Goal: Information Seeking & Learning: Learn about a topic

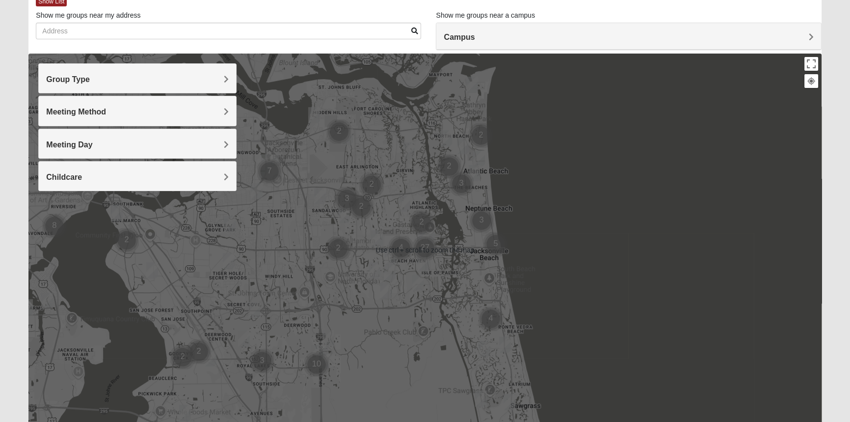
scroll to position [44, 0]
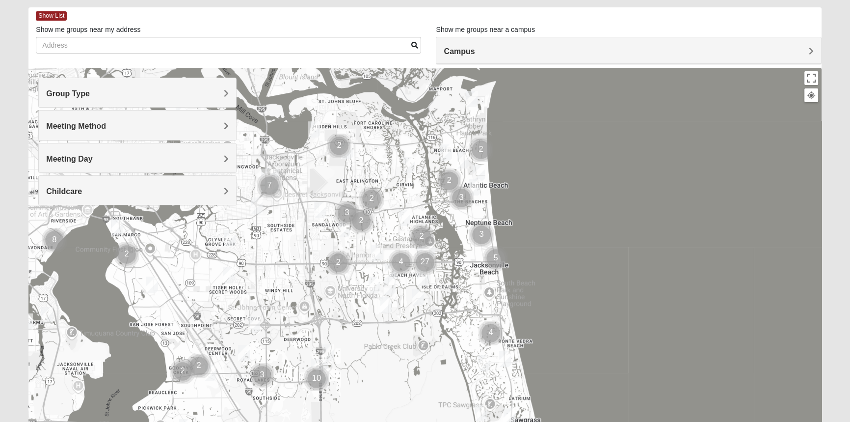
click at [403, 198] on div at bounding box center [424, 264] width 793 height 393
click at [198, 94] on h4 "Group Type" at bounding box center [137, 93] width 183 height 9
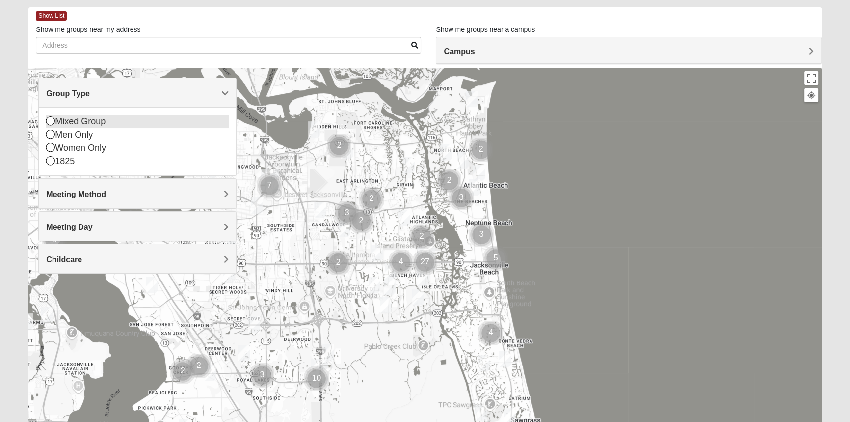
click at [49, 123] on icon at bounding box center [50, 120] width 9 height 9
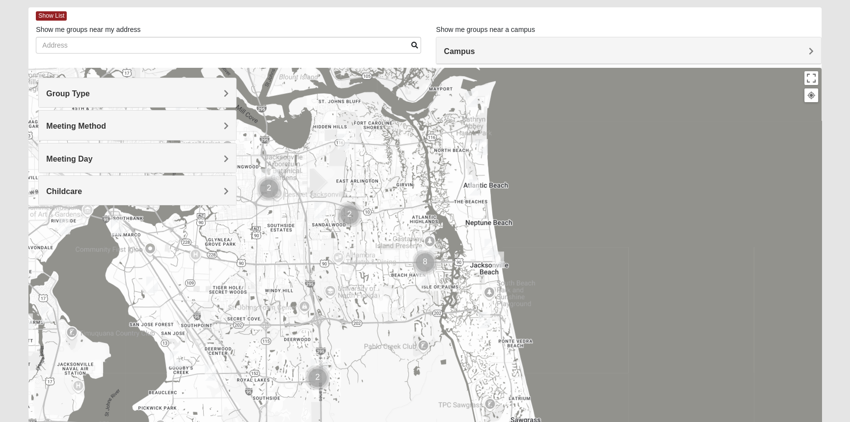
click at [216, 92] on h4 "Group Type" at bounding box center [137, 93] width 183 height 9
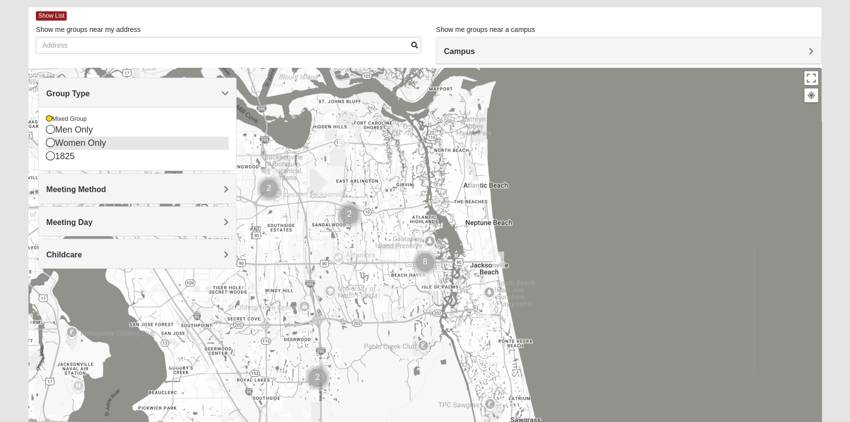
click at [50, 140] on icon at bounding box center [50, 142] width 9 height 9
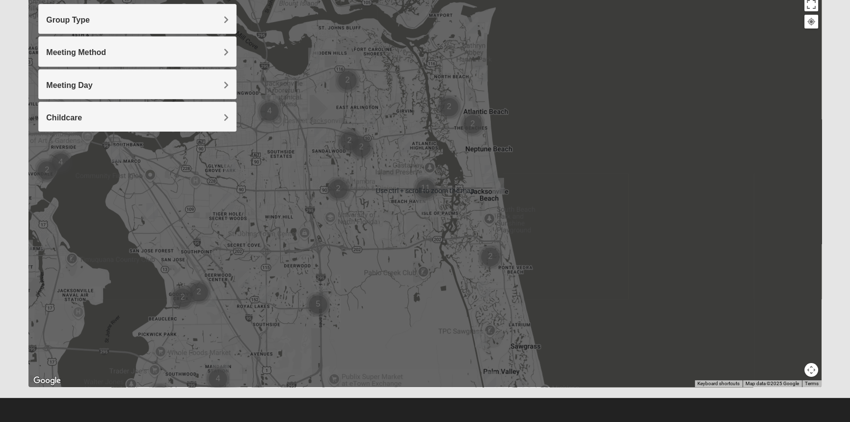
scroll to position [118, 0]
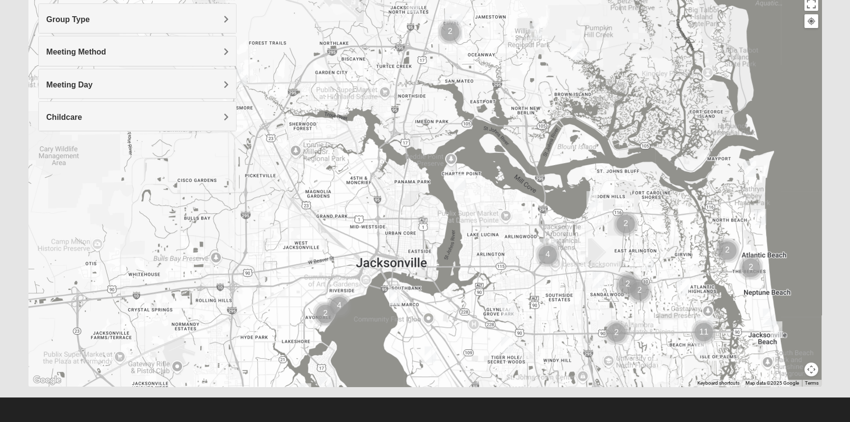
drag, startPoint x: 88, startPoint y: 157, endPoint x: 368, endPoint y: 301, distance: 314.6
click at [368, 301] on div at bounding box center [424, 190] width 793 height 393
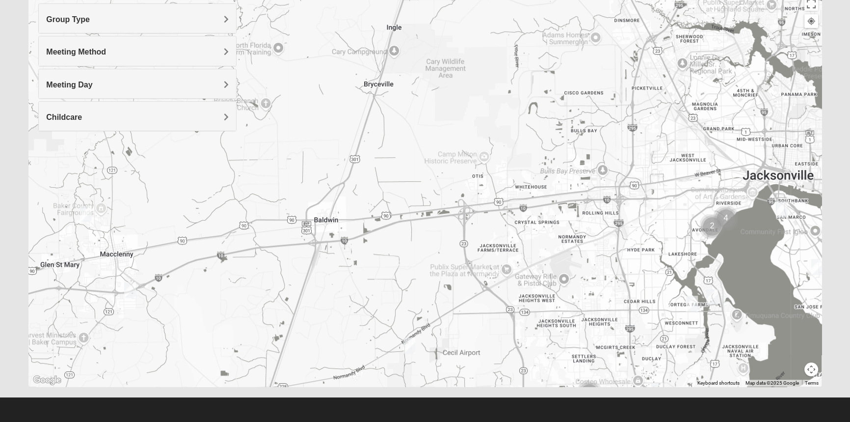
drag, startPoint x: 334, startPoint y: 211, endPoint x: 722, endPoint y: 123, distance: 397.5
click at [722, 123] on div at bounding box center [424, 190] width 793 height 393
click at [87, 214] on img "Womens Conn 32063" at bounding box center [86, 214] width 20 height 24
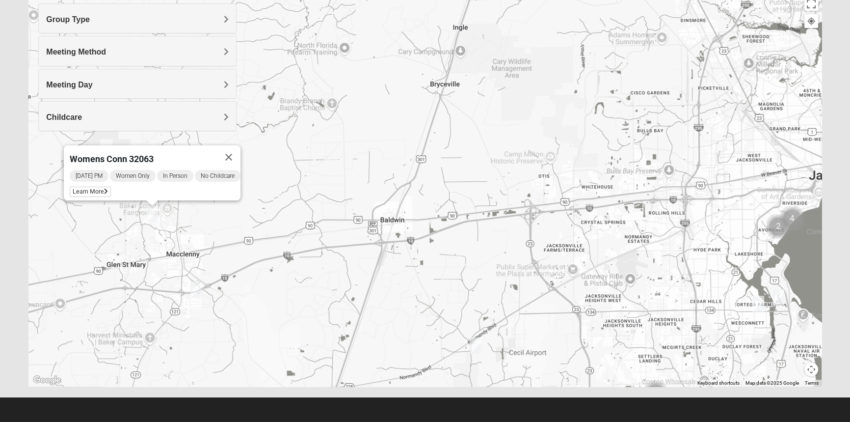
click at [476, 344] on img "Mixed Corwin 32221" at bounding box center [476, 345] width 20 height 24
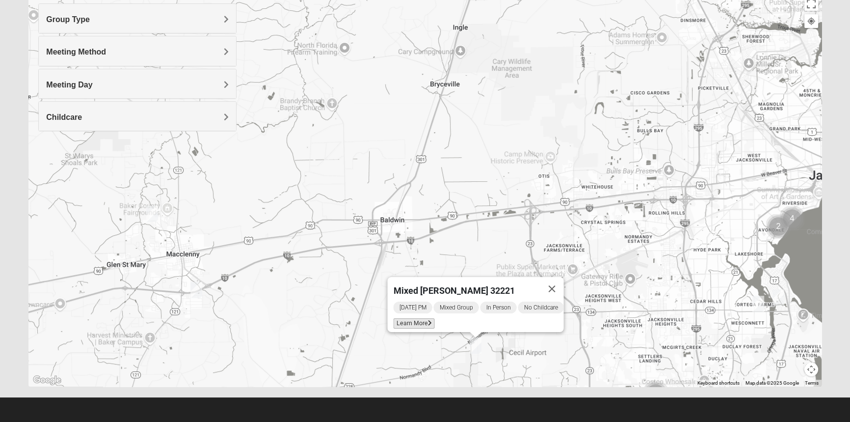
click at [407, 319] on span "Learn More" at bounding box center [413, 323] width 41 height 10
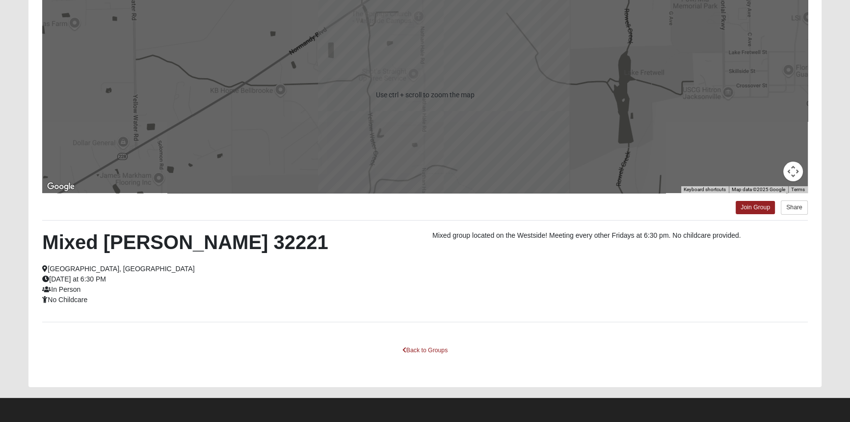
scroll to position [111, 0]
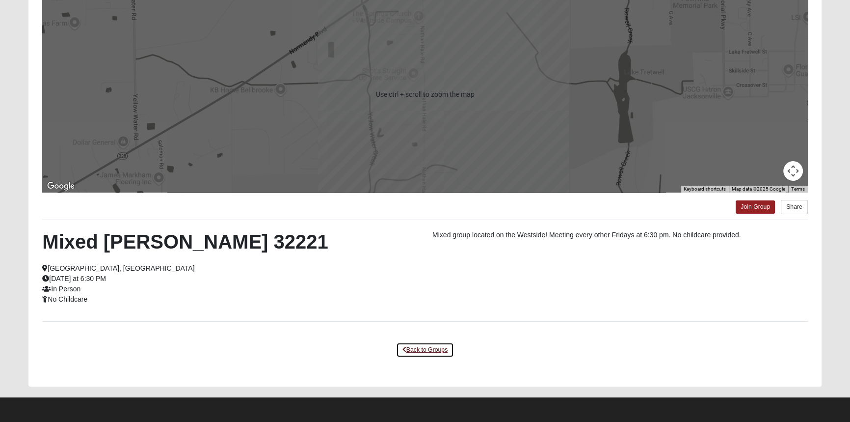
click at [428, 349] on link "Back to Groups" at bounding box center [425, 349] width 58 height 15
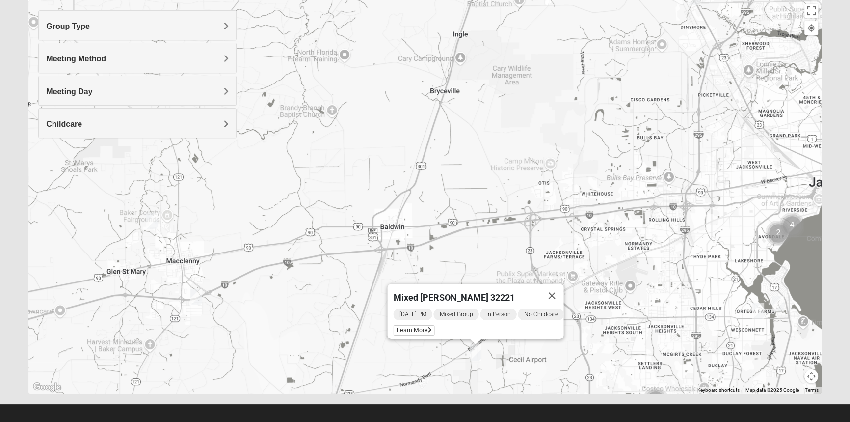
click at [196, 297] on img "Mixed Wagstaff 32063" at bounding box center [197, 297] width 20 height 24
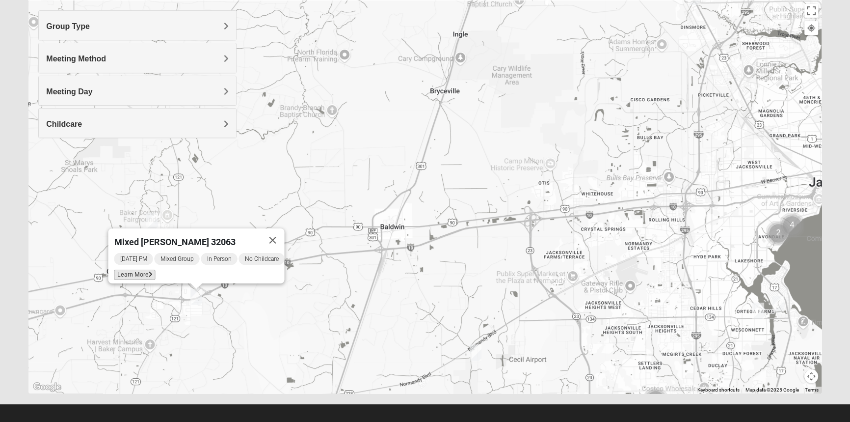
click at [128, 270] on span "Learn More" at bounding box center [134, 275] width 41 height 10
